Goal: Task Accomplishment & Management: Manage account settings

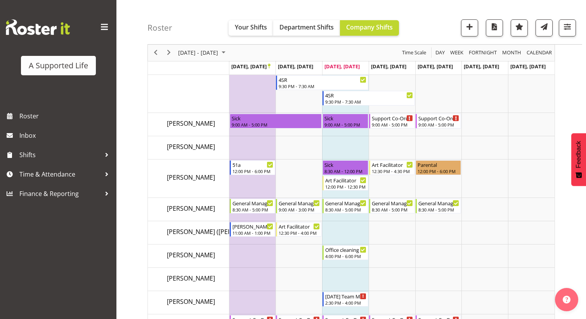
scroll to position [1087, 0]
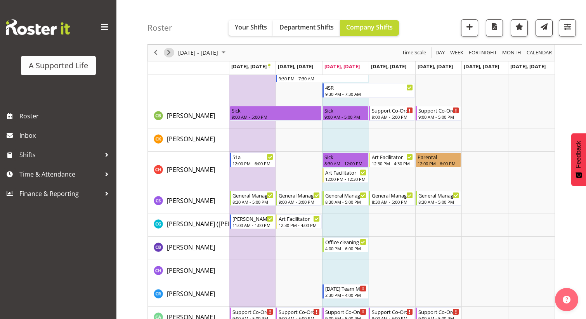
click at [170, 49] on span "Next" at bounding box center [168, 53] width 9 height 10
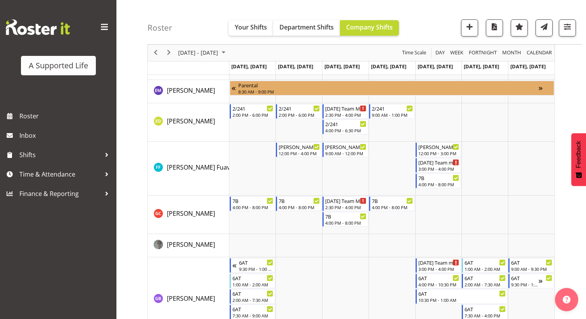
scroll to position [1436, 0]
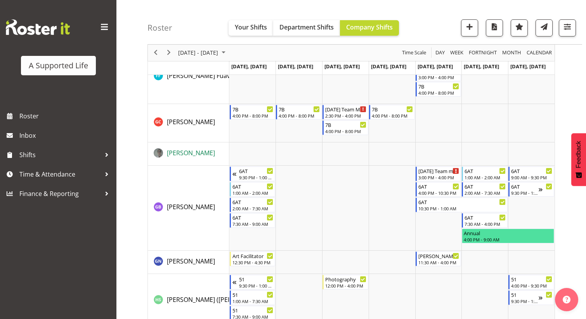
click at [193, 151] on span "[PERSON_NAME]" at bounding box center [191, 153] width 48 height 9
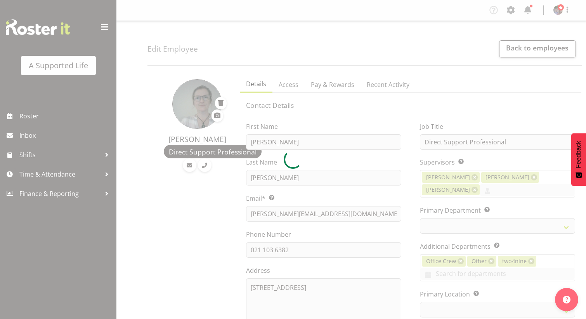
select select "TimelineWeek"
click at [53, 118] on div at bounding box center [293, 159] width 586 height 319
select select "1217"
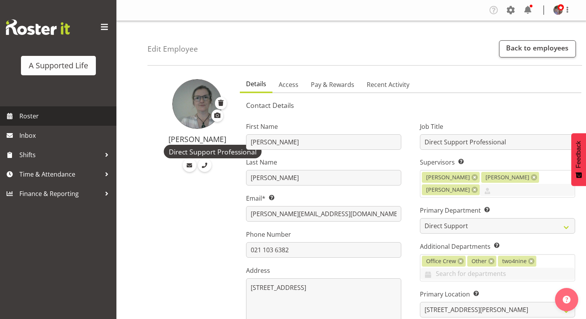
click at [53, 118] on span "Roster" at bounding box center [65, 116] width 93 height 12
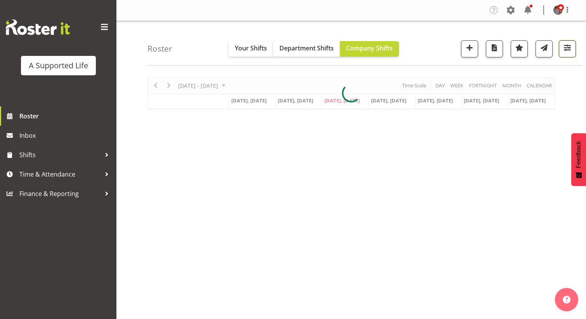
click at [564, 55] on button "button" at bounding box center [567, 48] width 17 height 17
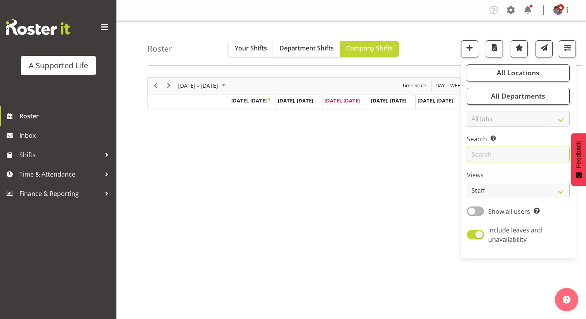
click at [497, 160] on input "text" at bounding box center [518, 155] width 103 height 16
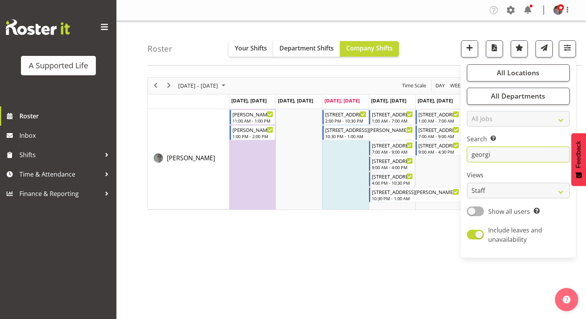
type input "georgi"
click at [401, 232] on div "[DATE] - [DATE] [DATE] Day Week Fortnight Month calendar Month Agenda Time Scal…" at bounding box center [366, 226] width 439 height 310
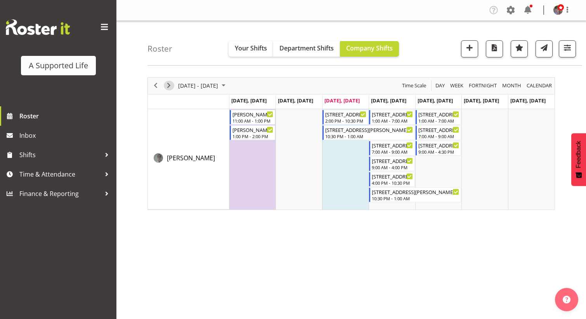
click at [170, 85] on span "Next" at bounding box center [168, 86] width 9 height 10
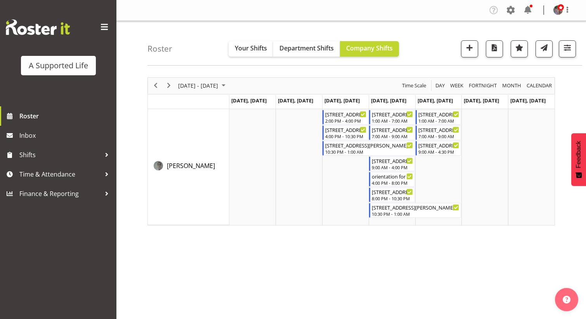
click at [510, 278] on div "Sep 29 - Oct 05, 2025 Today Day Week Fortnight Month calendar Month Agenda Time…" at bounding box center [366, 226] width 439 height 310
